Goal: Transaction & Acquisition: Purchase product/service

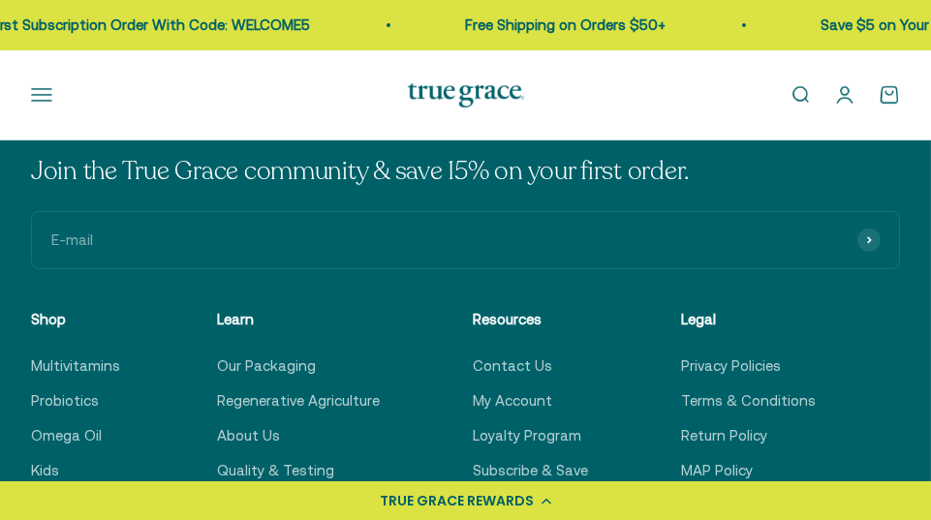
scroll to position [1532, 0]
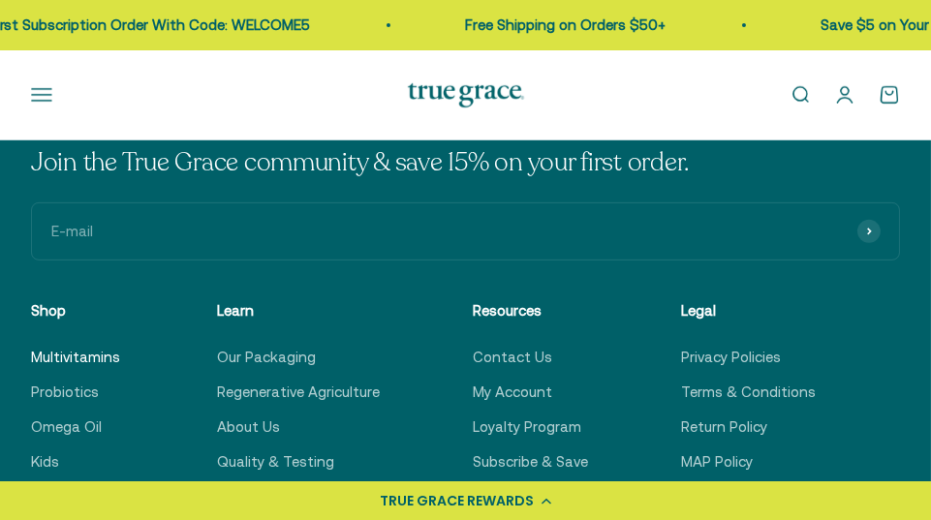
click at [64, 354] on link "Multivitamins" at bounding box center [75, 357] width 89 height 23
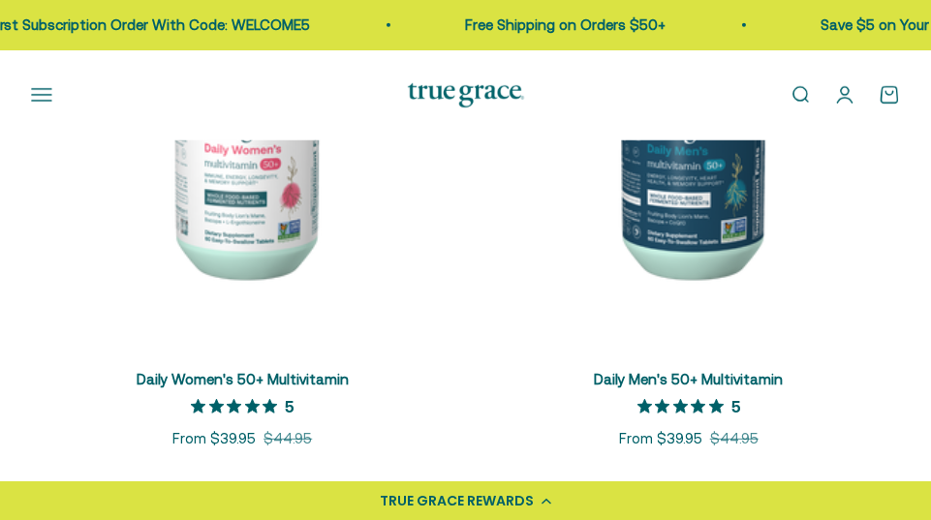
scroll to position [1647, 0]
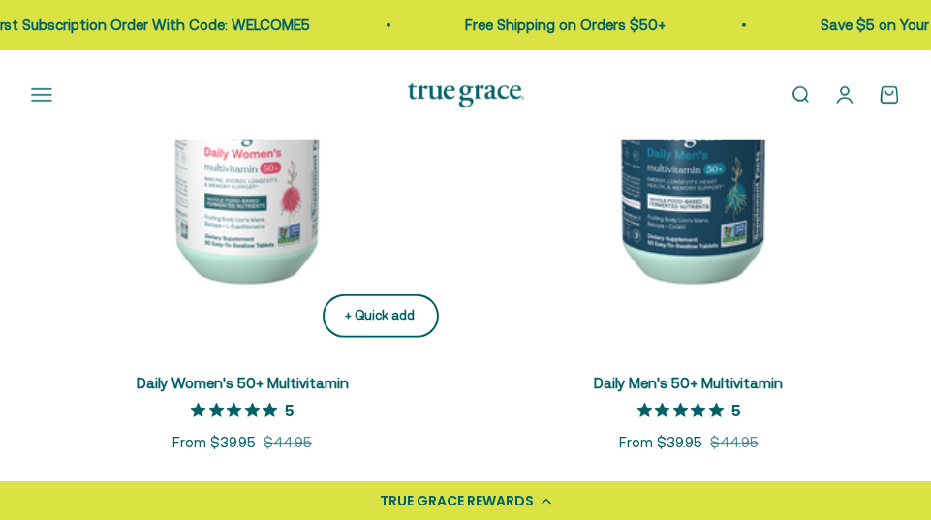
click at [420, 317] on button "+ Quick add" at bounding box center [381, 316] width 116 height 44
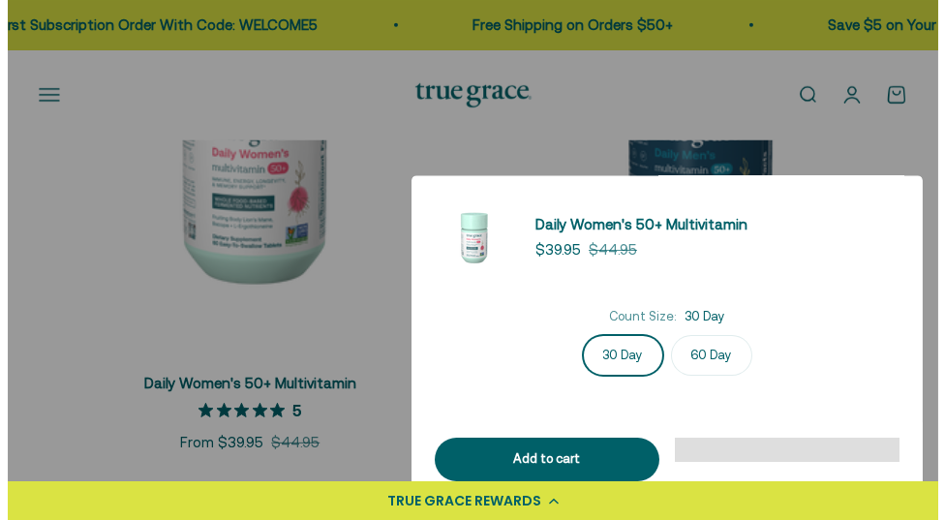
scroll to position [1661, 0]
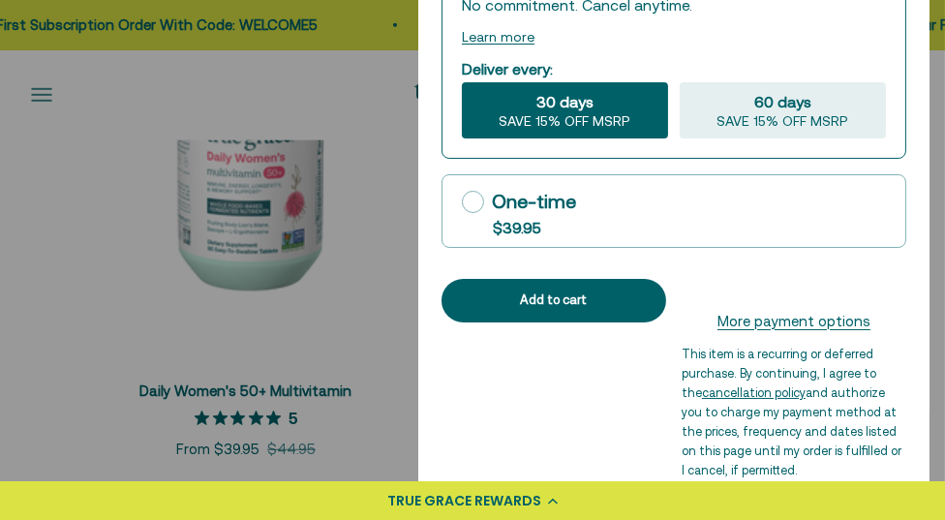
click at [389, 261] on div at bounding box center [472, 260] width 945 height 520
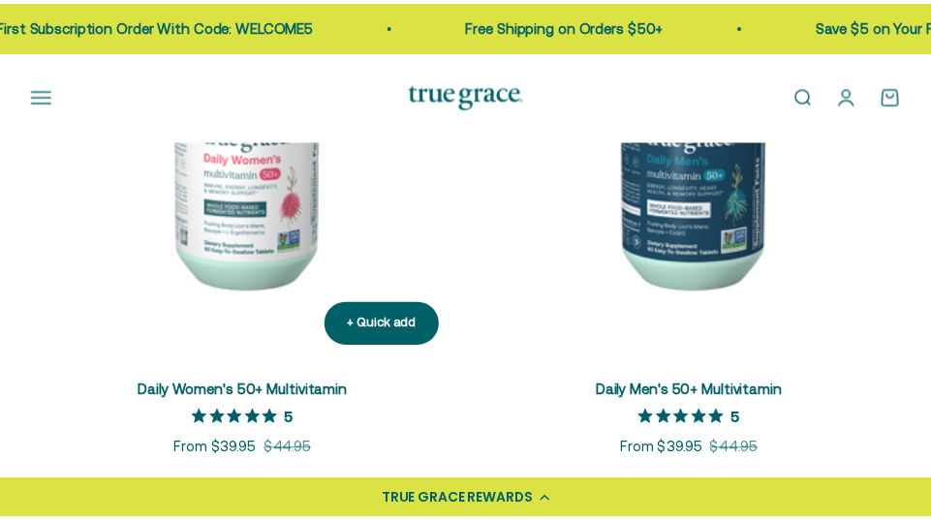
scroll to position [1647, 0]
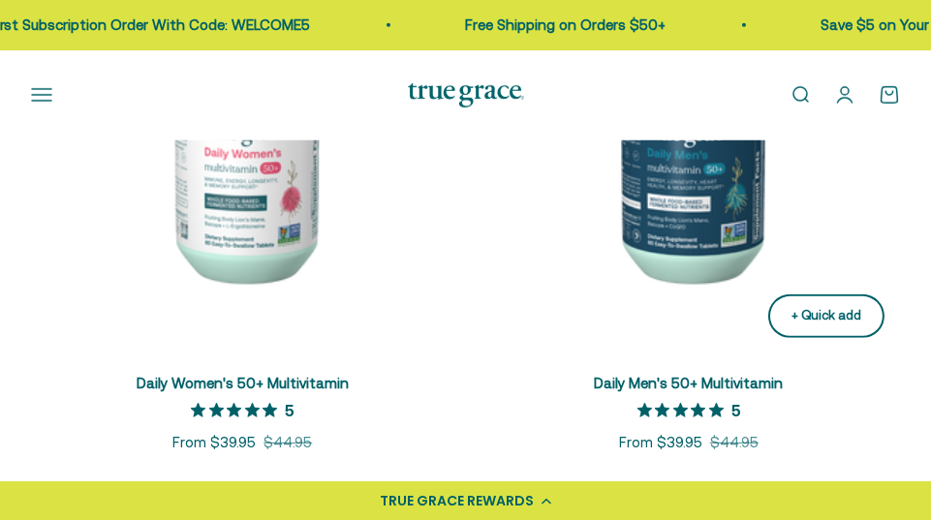
click at [806, 313] on div "+ Quick add" at bounding box center [826, 316] width 70 height 20
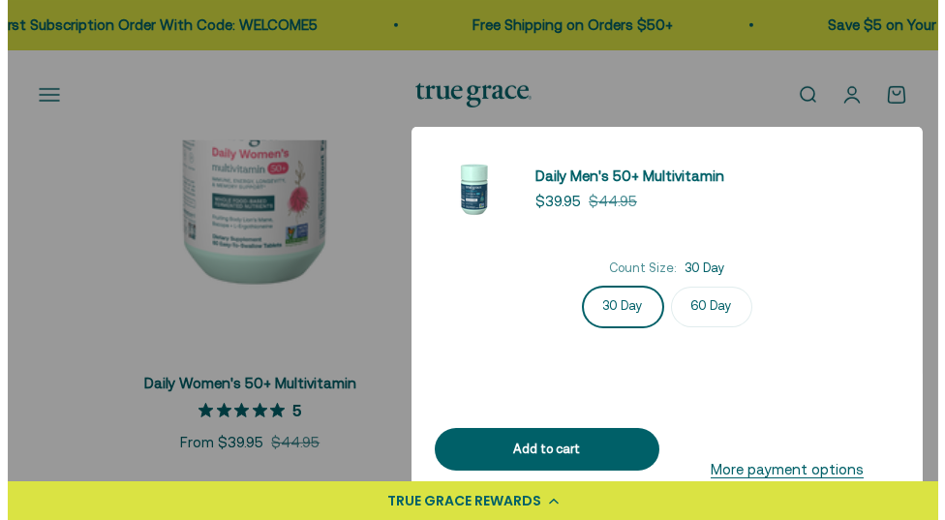
scroll to position [1661, 0]
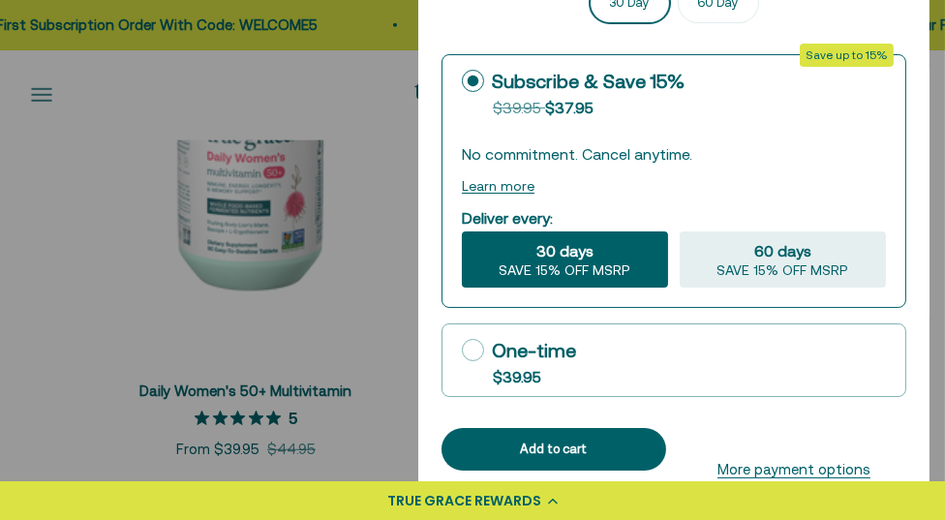
click at [473, 348] on icon at bounding box center [473, 350] width 22 height 22
click at [462, 350] on input "One-time $39.95" at bounding box center [461, 350] width 1 height 1
radio input "true"
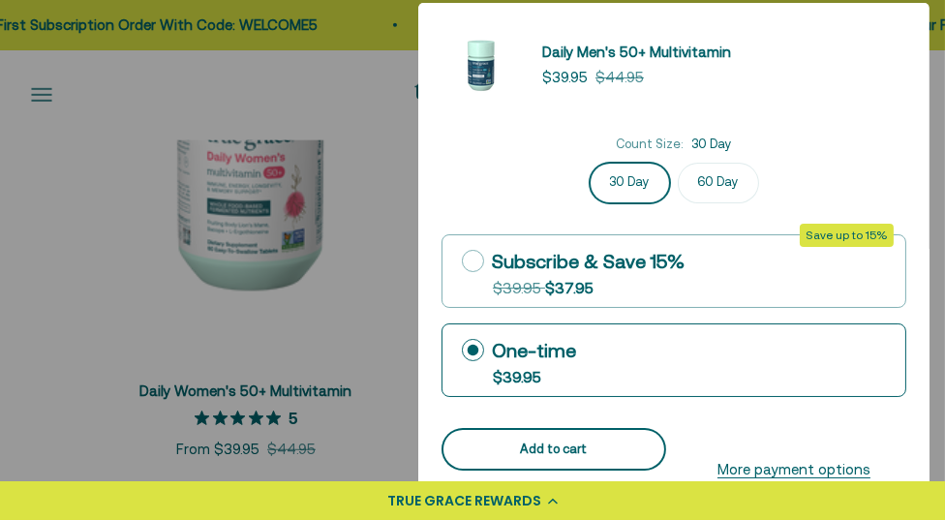
click at [602, 433] on button "Add to cart" at bounding box center [554, 450] width 225 height 44
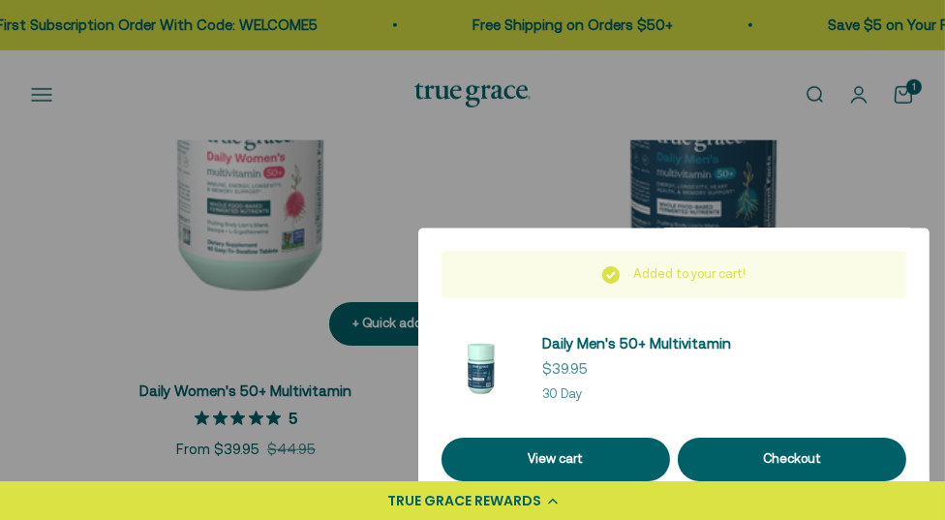
drag, startPoint x: 382, startPoint y: 180, endPoint x: 382, endPoint y: 211, distance: 31.0
click at [379, 182] on div at bounding box center [472, 260] width 945 height 520
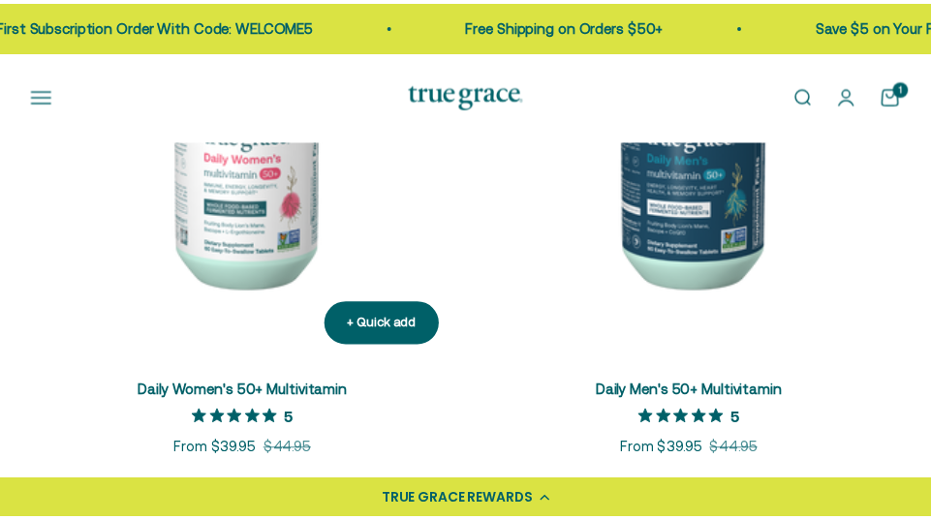
scroll to position [1647, 0]
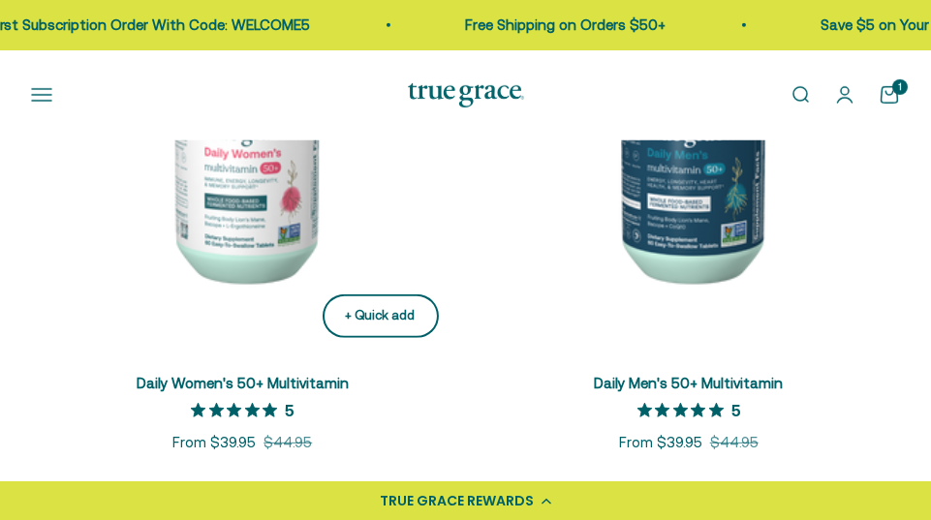
click at [369, 309] on div "+ Quick add" at bounding box center [381, 316] width 70 height 20
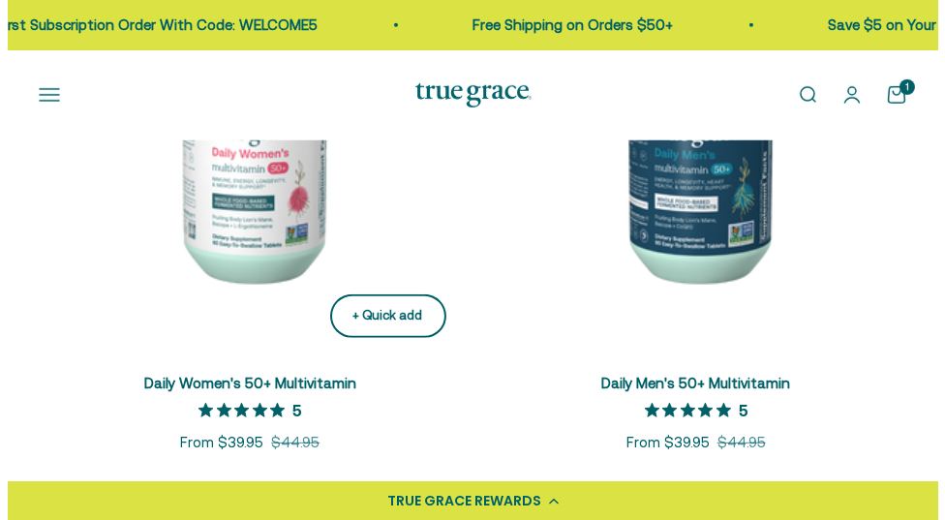
scroll to position [1661, 0]
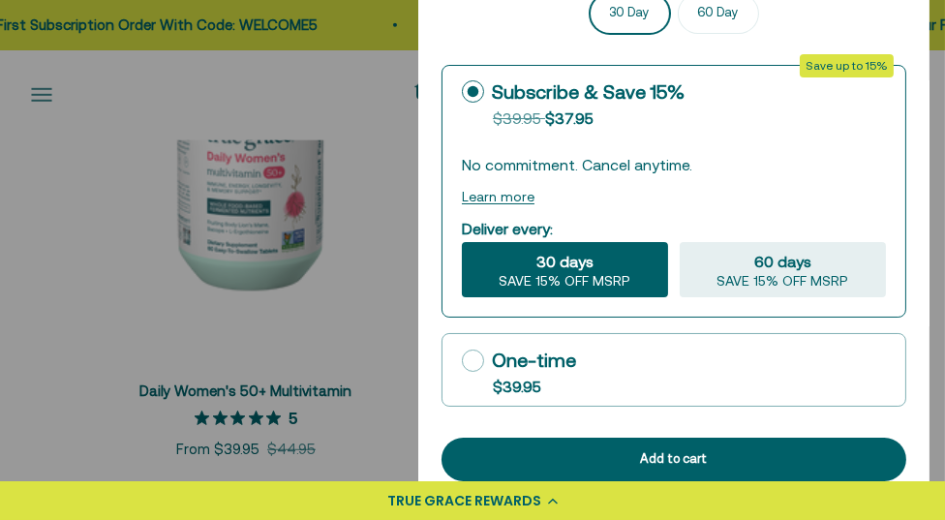
click at [474, 354] on icon at bounding box center [473, 361] width 22 height 22
click at [462, 360] on input "One-time $39.95" at bounding box center [461, 360] width 1 height 1
radio input "true"
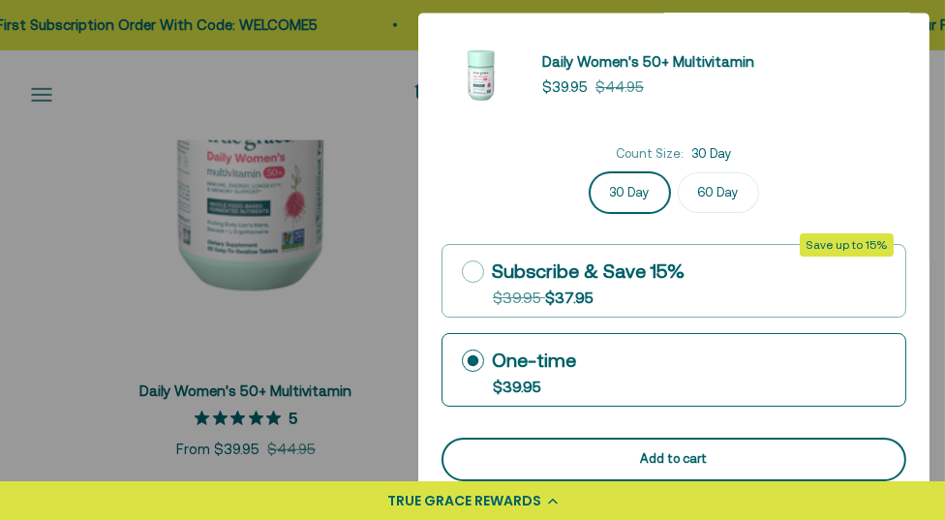
click at [716, 453] on div "Add to cart" at bounding box center [674, 459] width 418 height 20
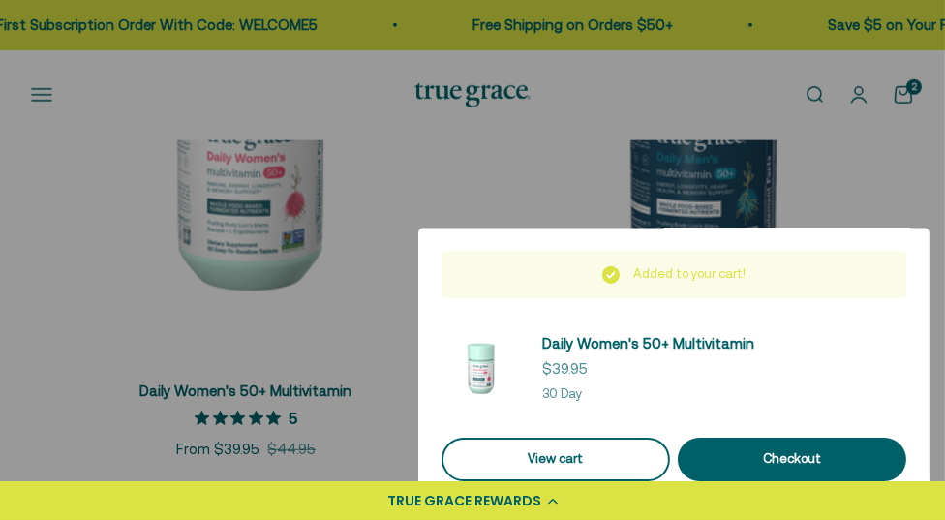
click at [538, 454] on link "View cart" at bounding box center [556, 460] width 229 height 44
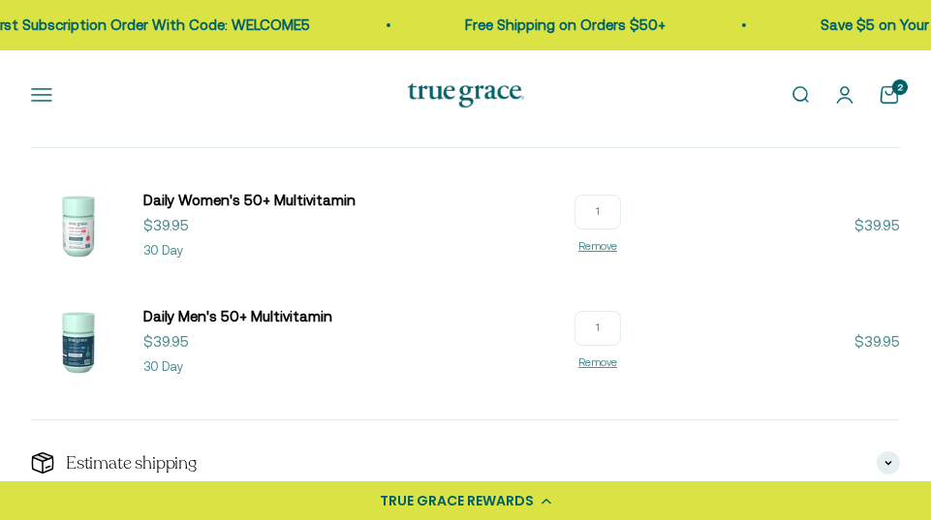
scroll to position [260, 0]
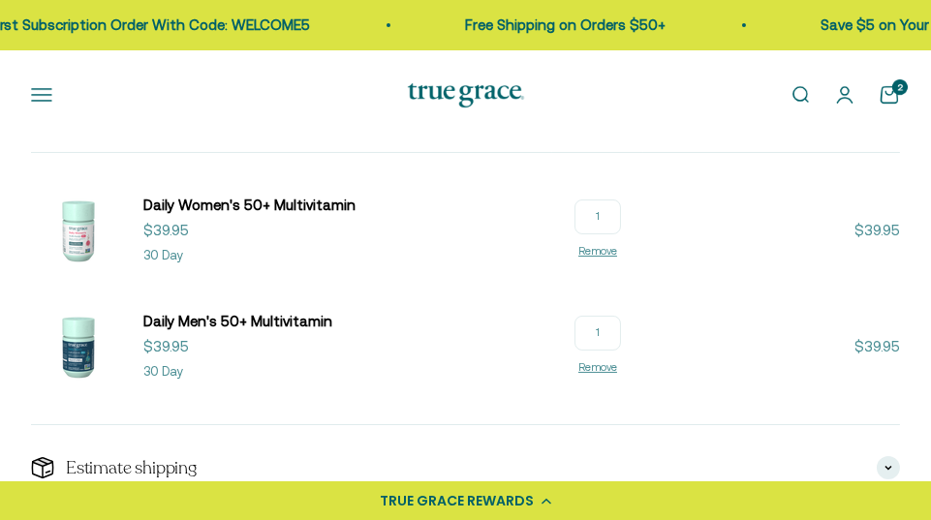
click at [606, 213] on input "1" at bounding box center [597, 217] width 46 height 35
type input "2"
click at [606, 335] on input "1" at bounding box center [597, 333] width 46 height 35
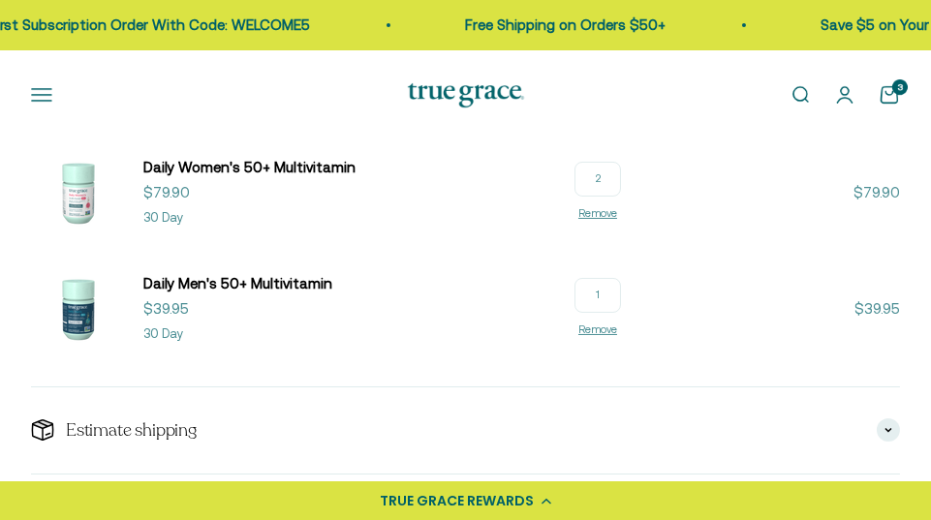
scroll to position [299, 0]
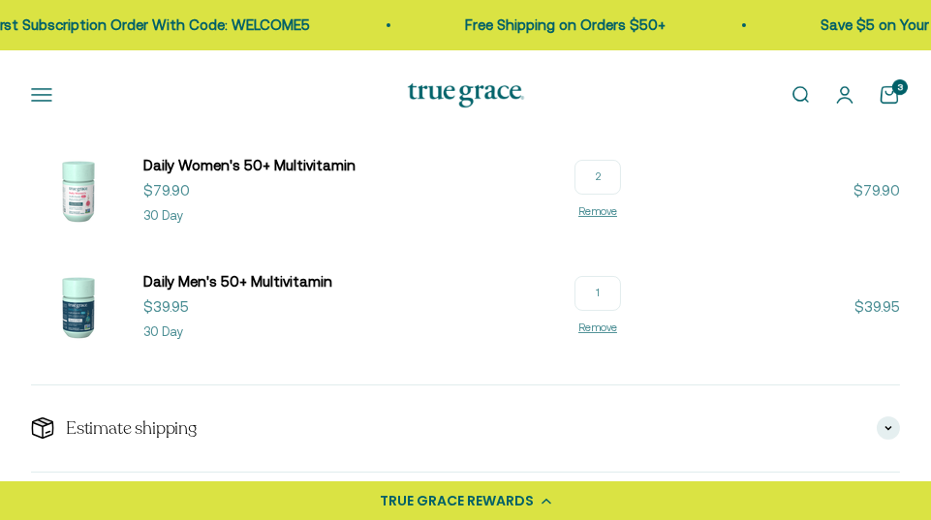
click at [598, 291] on input "1" at bounding box center [597, 293] width 46 height 35
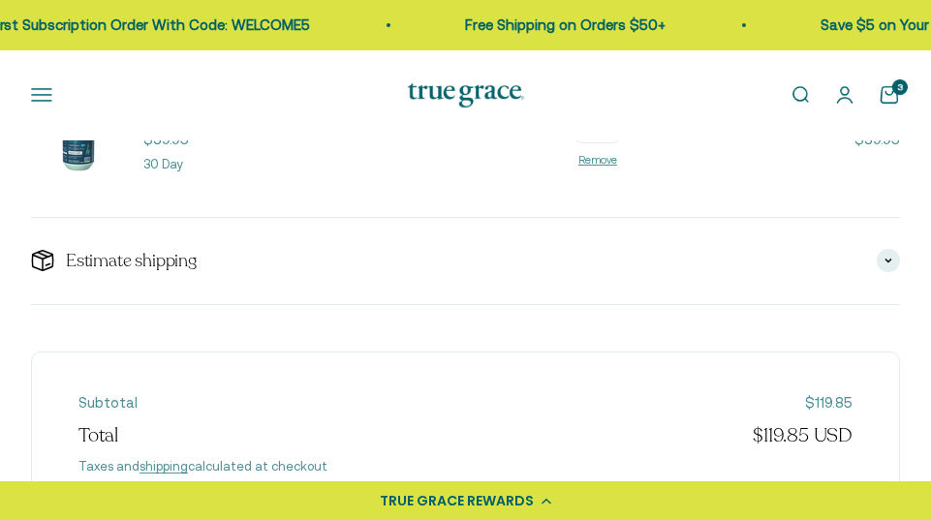
scroll to position [487, 0]
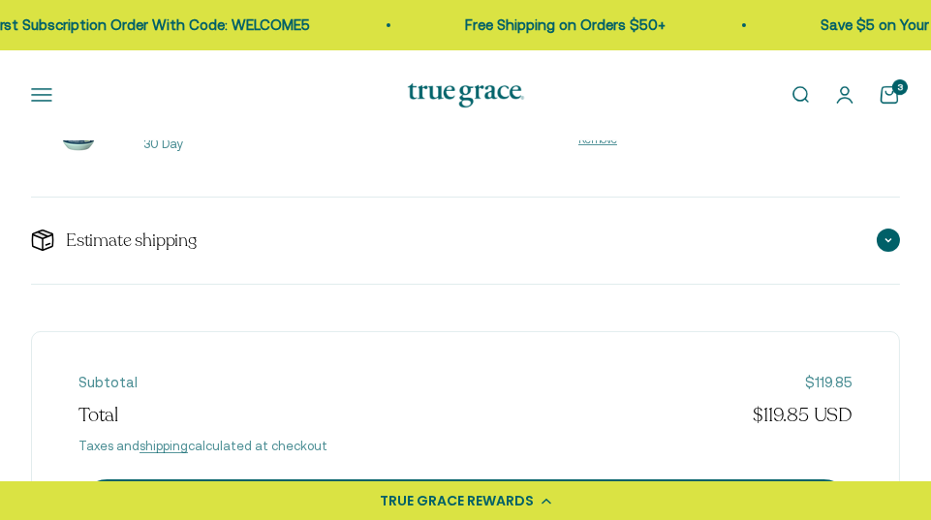
type input "2"
click at [195, 239] on span "Estimate shipping" at bounding box center [131, 241] width 131 height 24
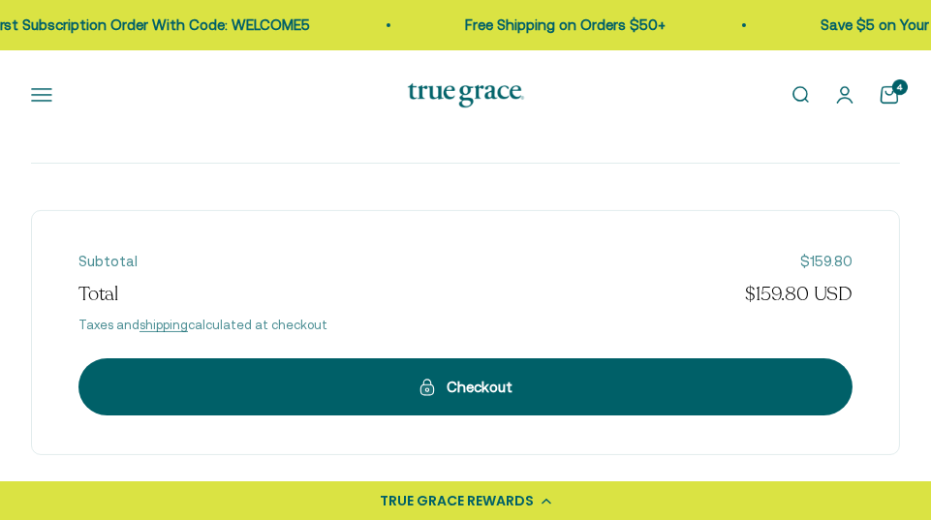
scroll to position [611, 0]
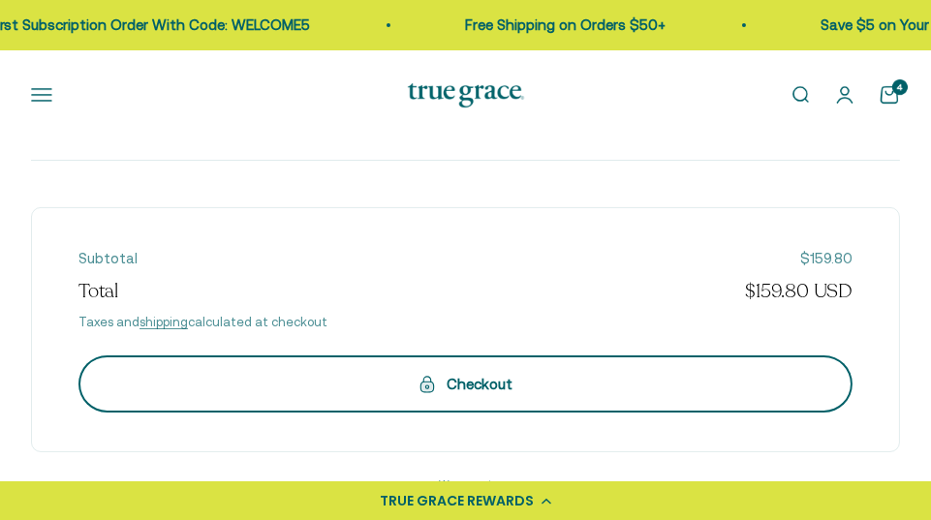
click at [502, 390] on div "Checkout" at bounding box center [465, 384] width 696 height 23
